Goal: Check status: Check status

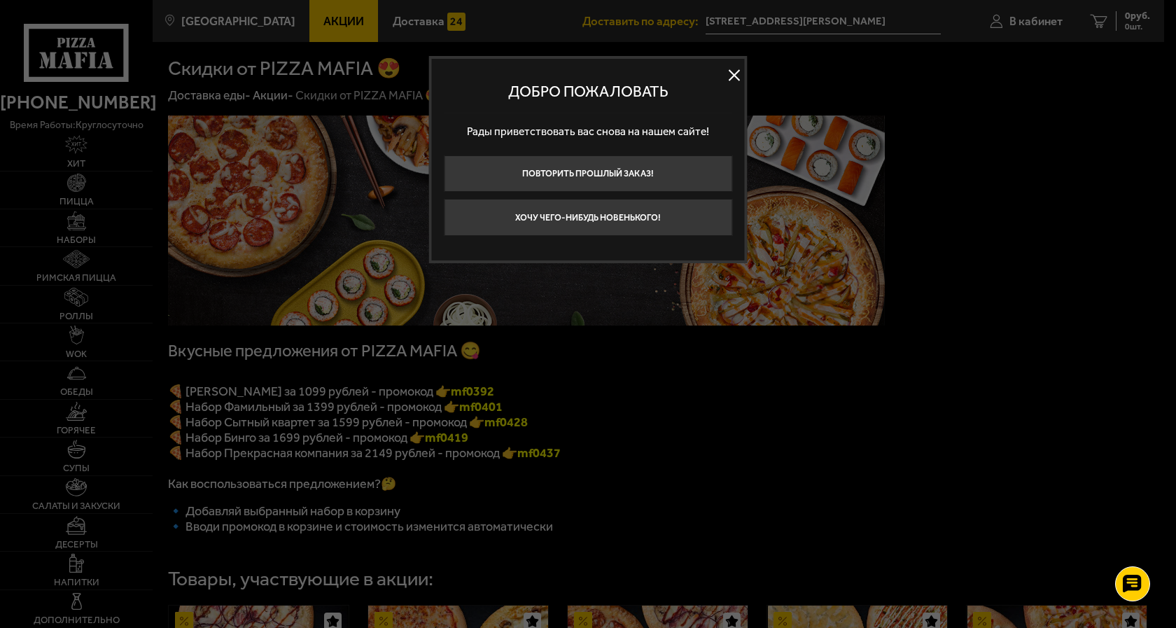
click at [731, 78] on button at bounding box center [734, 74] width 21 height 21
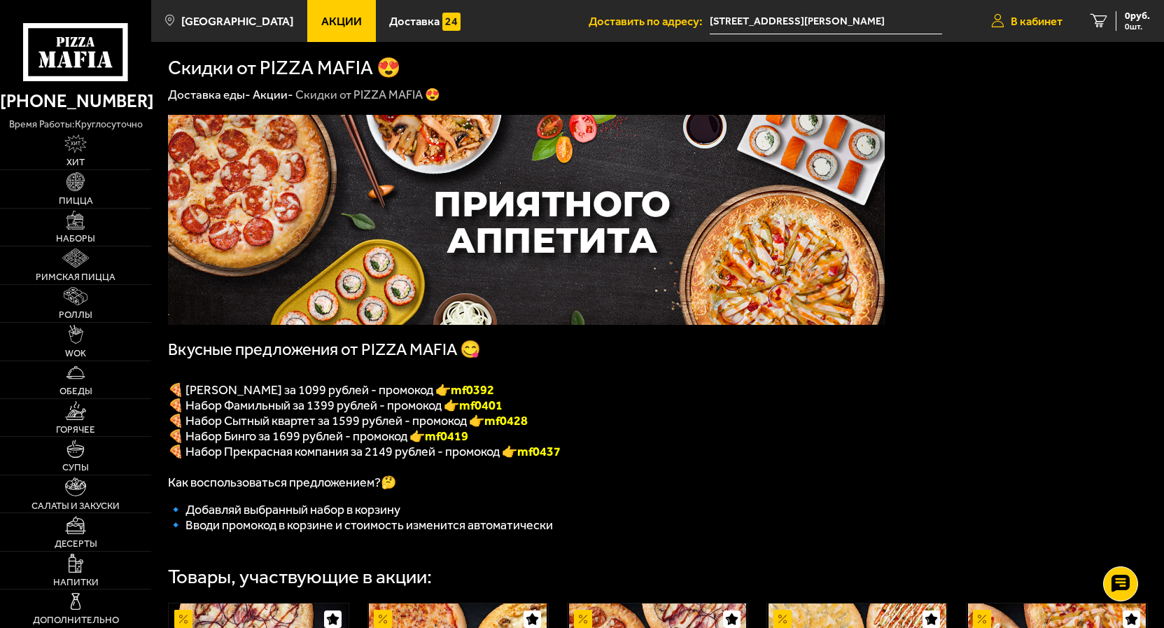
click at [1037, 21] on span "В кабинет" at bounding box center [1037, 21] width 52 height 12
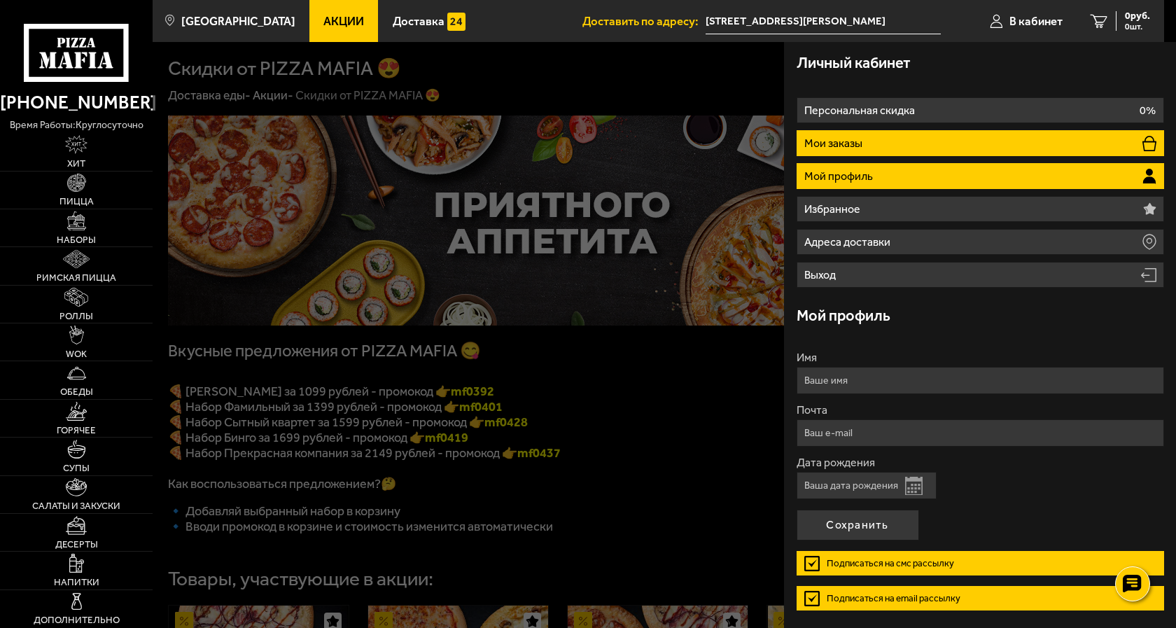
click at [830, 132] on li "Мои заказы" at bounding box center [981, 143] width 368 height 26
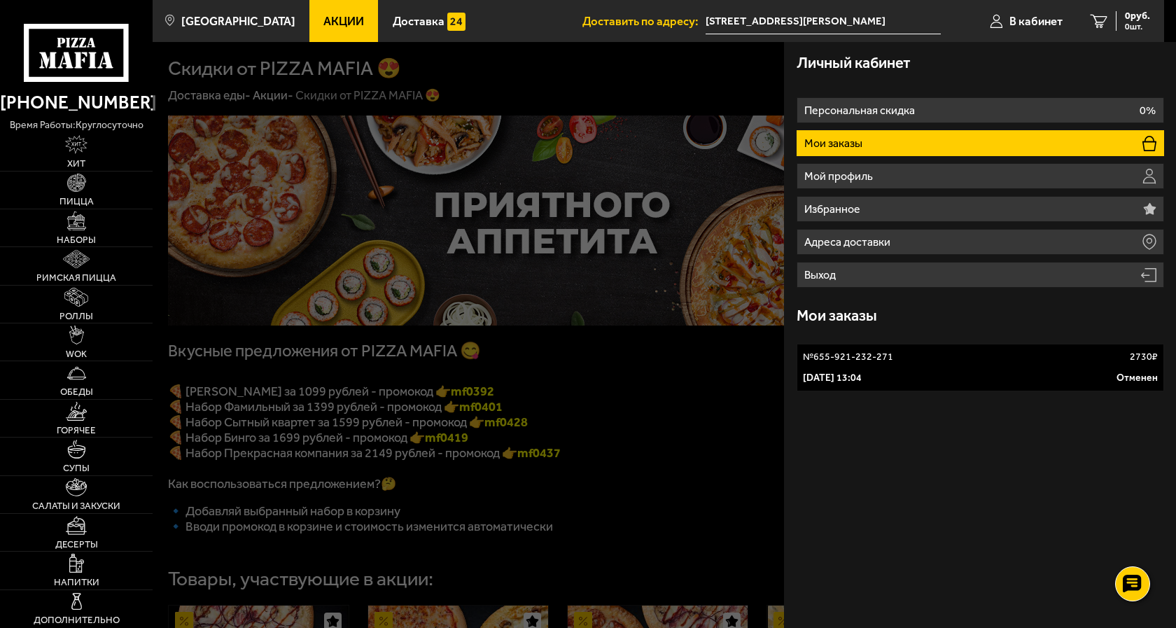
click at [883, 360] on p "№ 655-921-232-271" at bounding box center [848, 357] width 90 height 14
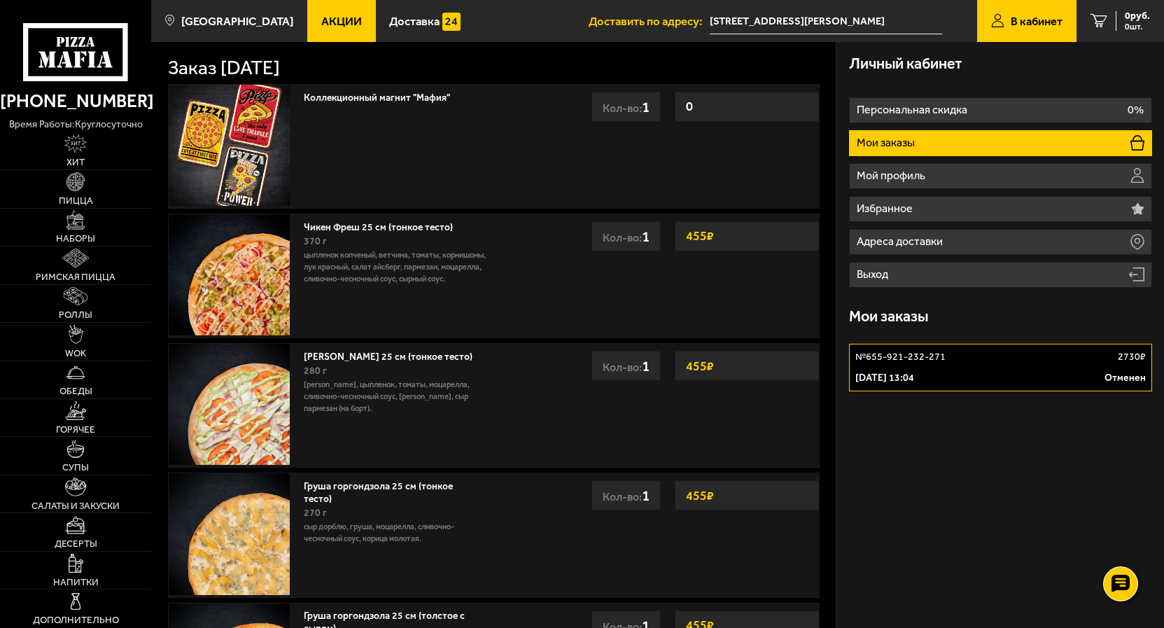
click at [891, 363] on p "№ 655-921-232-271" at bounding box center [900, 357] width 90 height 14
click at [893, 358] on p "№ 655-921-232-271" at bounding box center [900, 357] width 90 height 14
click at [1116, 585] on use at bounding box center [1120, 584] width 20 height 20
click at [1119, 538] on icon at bounding box center [1120, 542] width 20 height 20
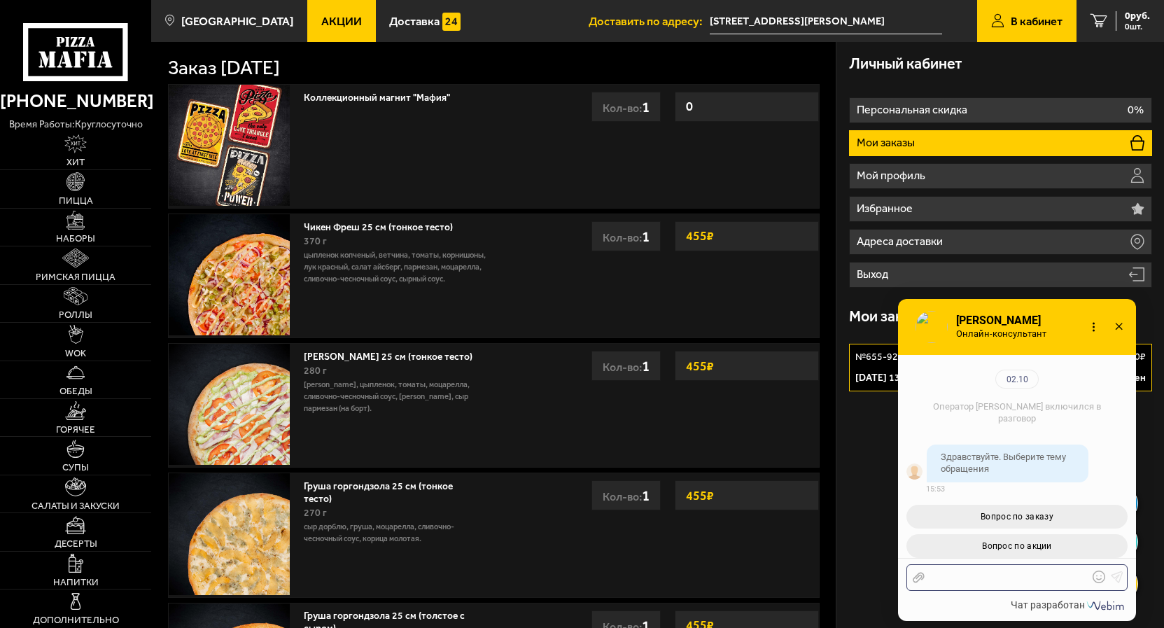
scroll to position [153, 0]
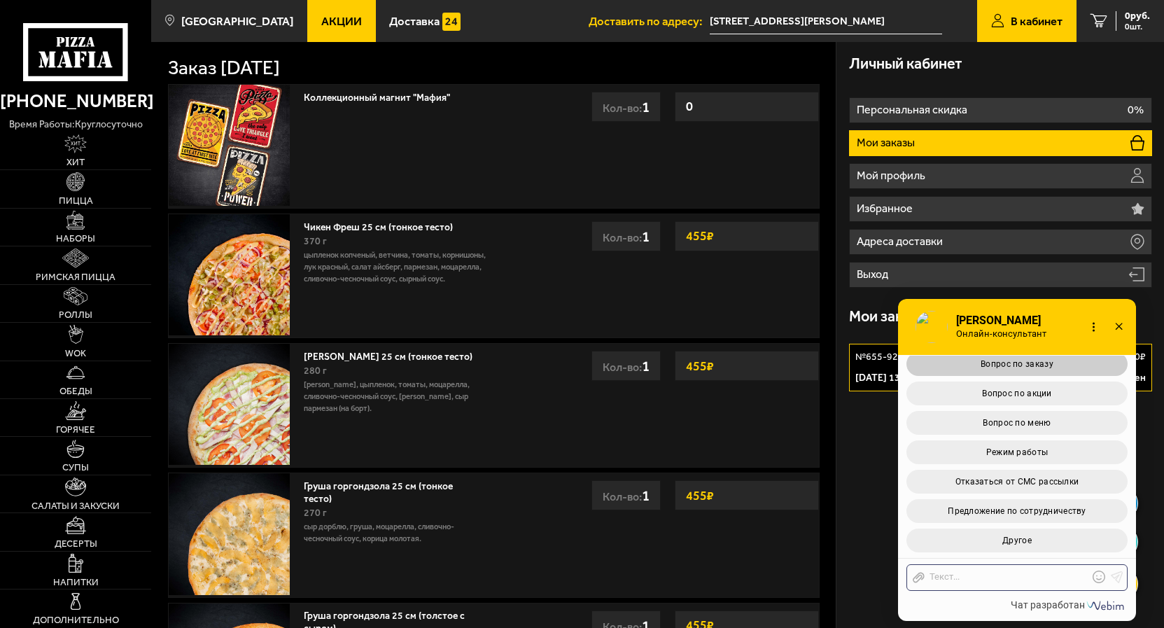
click at [1032, 365] on span "Вопрос по заказу" at bounding box center [1017, 364] width 73 height 10
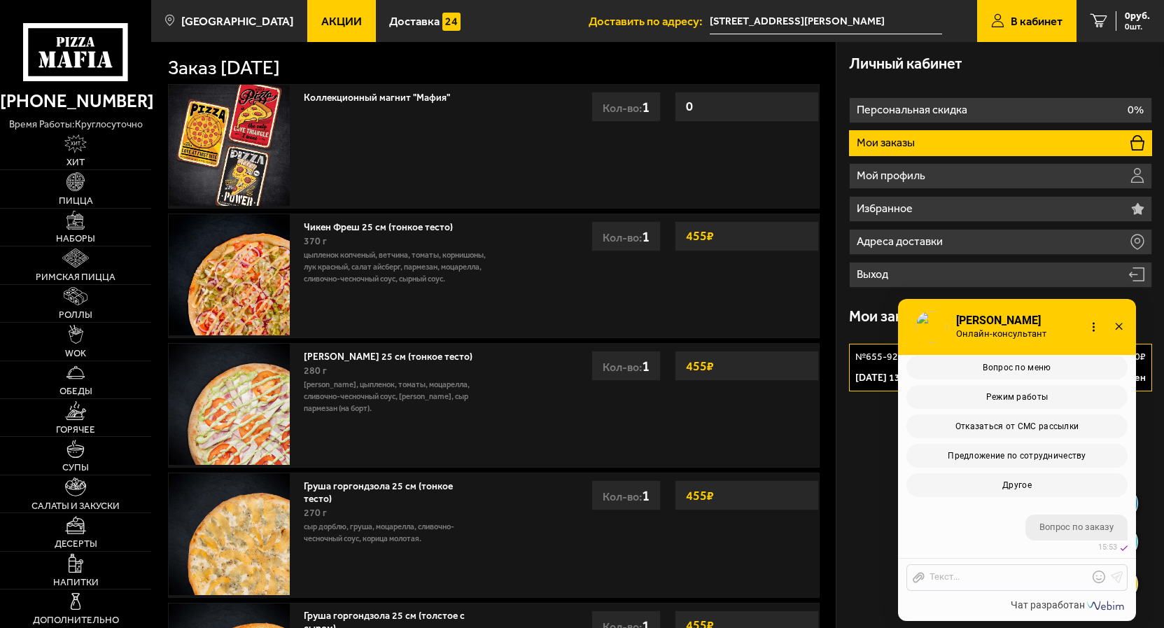
scroll to position [472, 0]
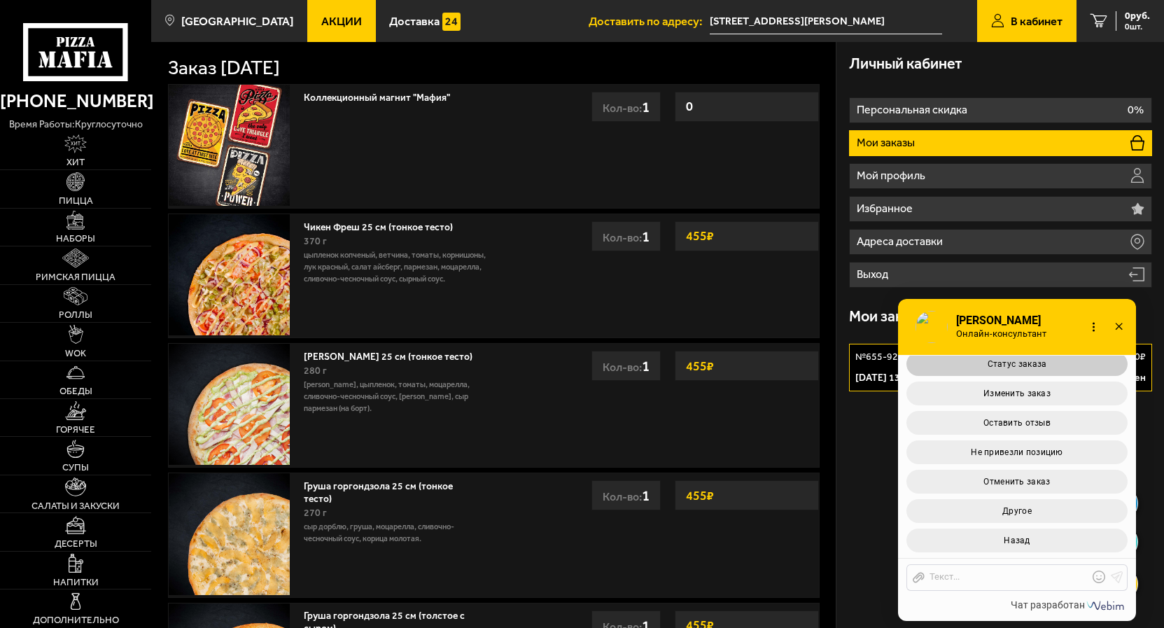
click at [1037, 364] on span "Статус заказа" at bounding box center [1018, 364] width 60 height 10
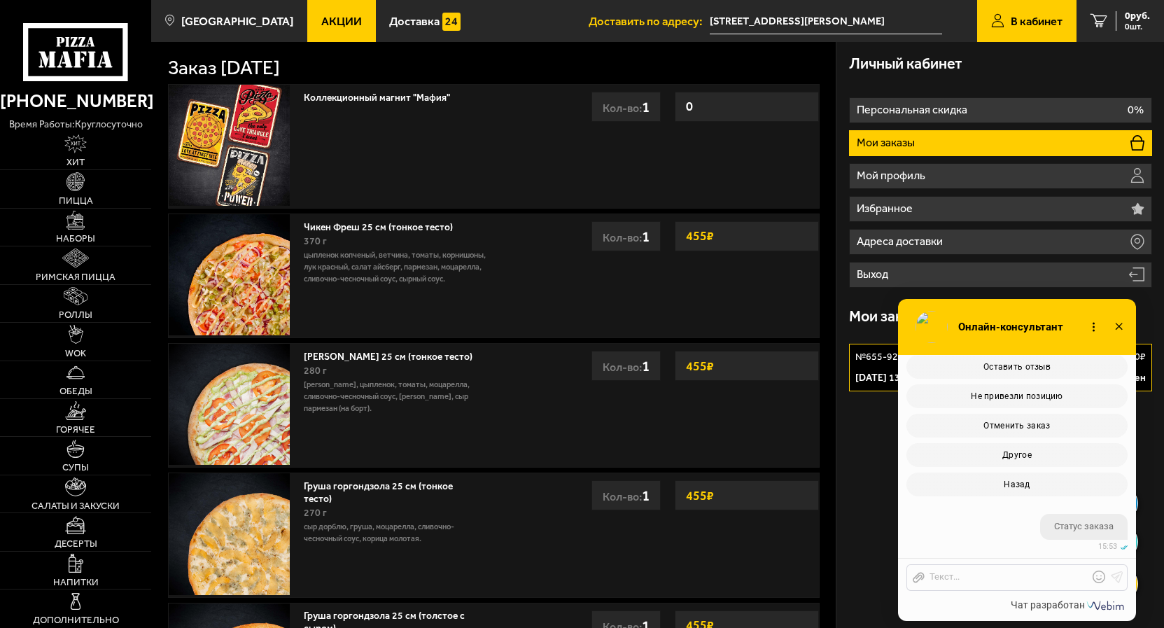
scroll to position [650, 0]
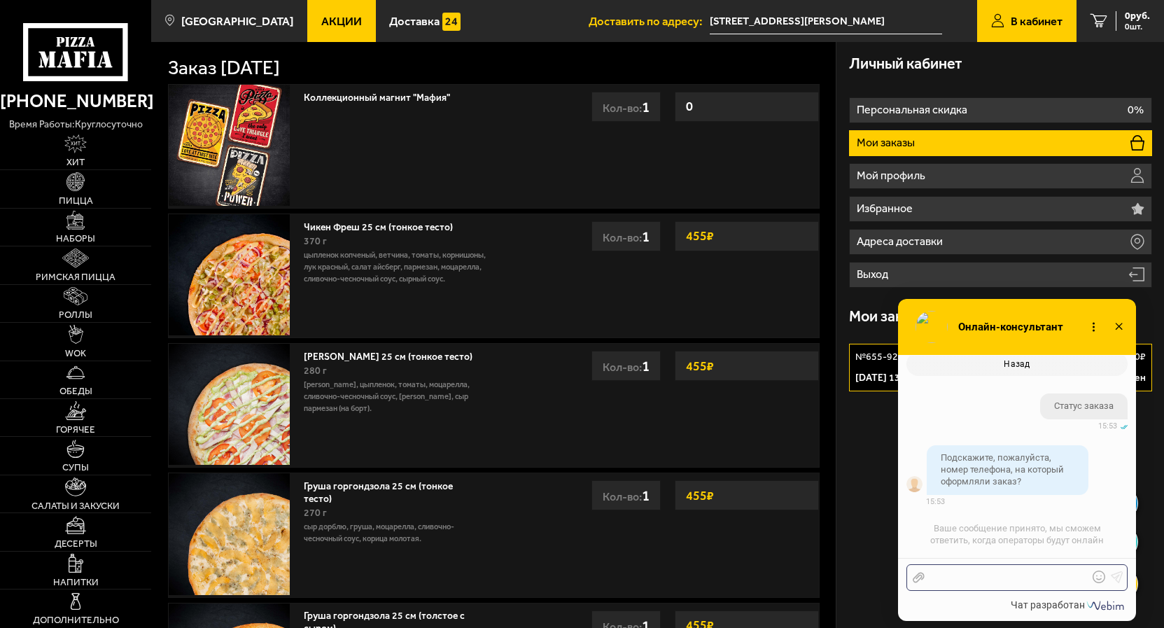
click at [967, 580] on div at bounding box center [1007, 577] width 164 height 13
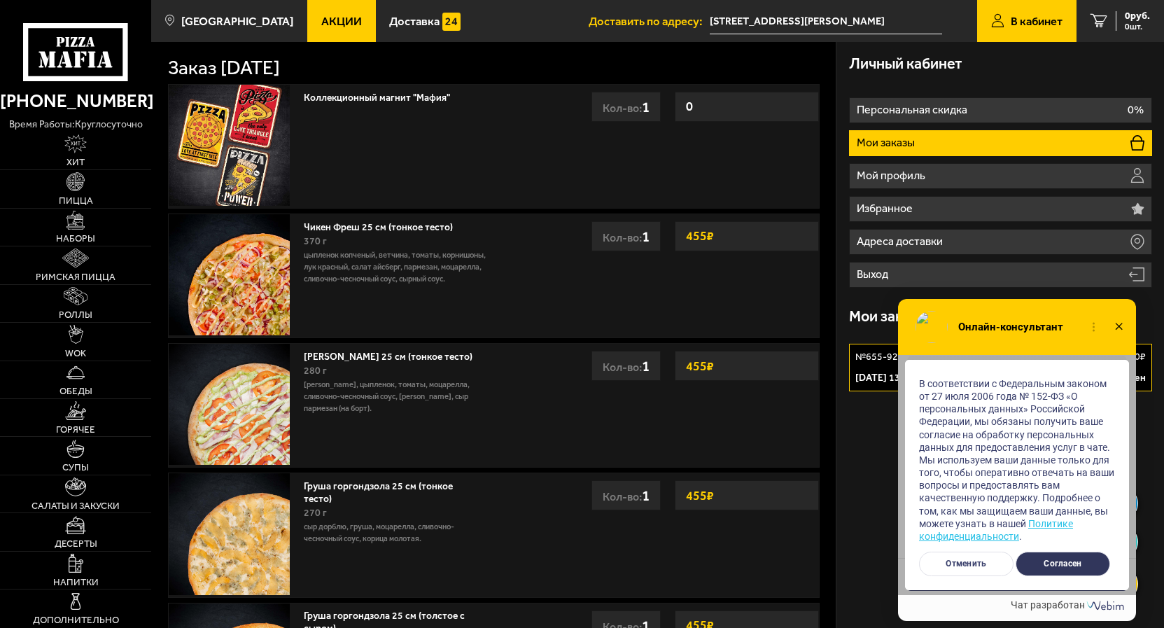
click at [1070, 562] on button "Согласен" at bounding box center [1063, 564] width 95 height 25
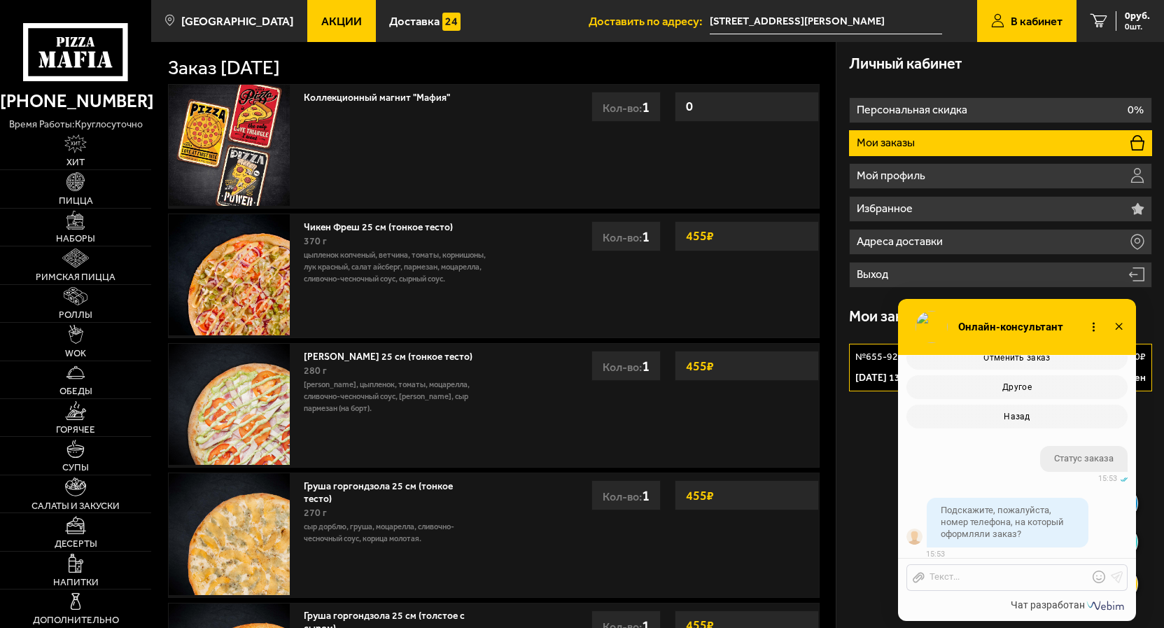
scroll to position [705, 0]
